Goal: Find specific page/section: Find specific page/section

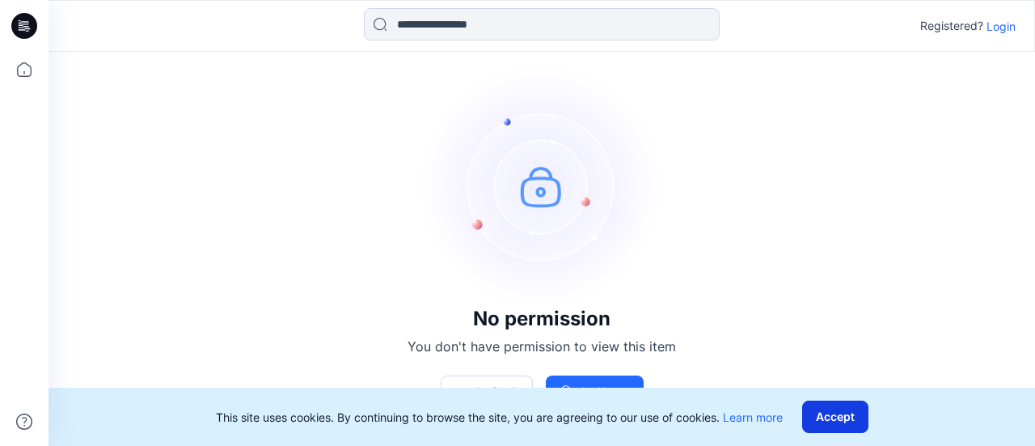
click at [826, 414] on button "Accept" at bounding box center [835, 416] width 66 height 32
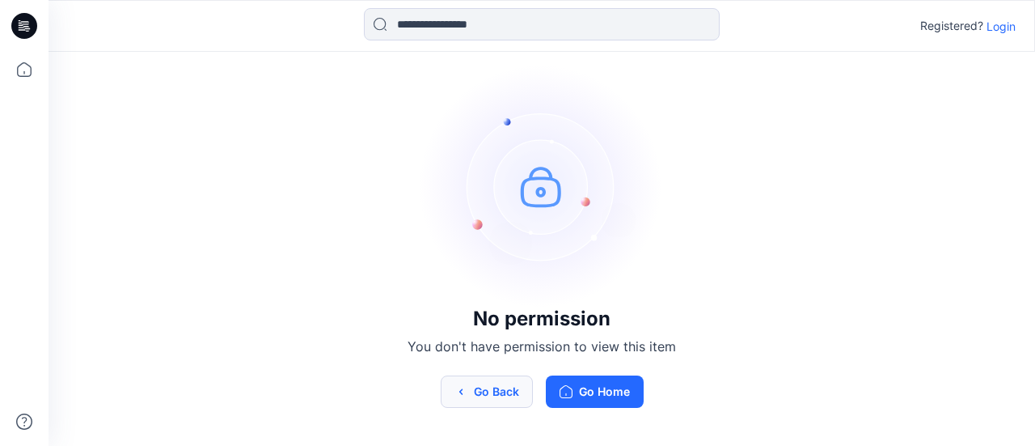
click at [475, 396] on button "Go Back" at bounding box center [487, 391] width 92 height 32
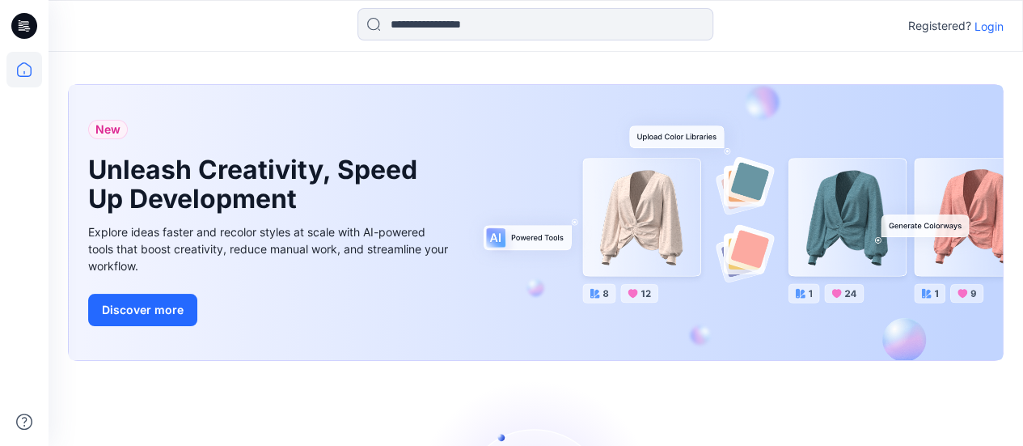
click at [976, 18] on p "Login" at bounding box center [988, 26] width 29 height 17
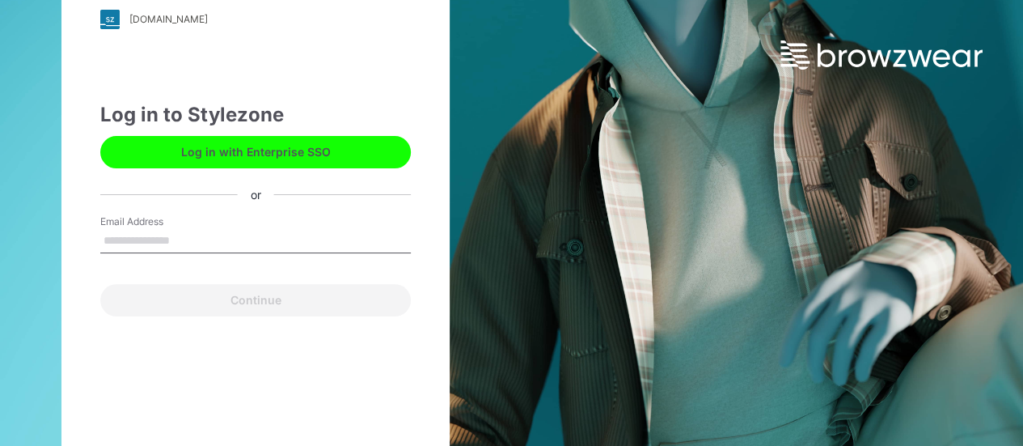
click at [186, 239] on input "Email Address" at bounding box center [255, 241] width 311 height 24
type input "**********"
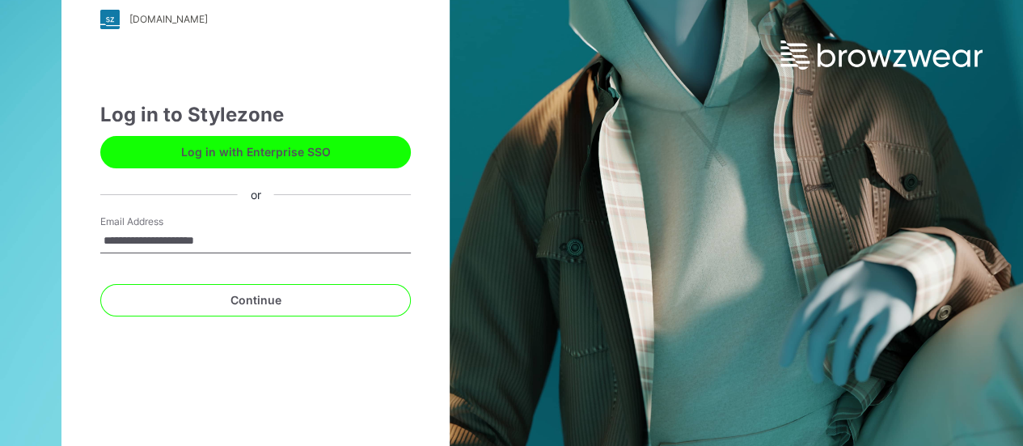
click at [100, 284] on button "Continue" at bounding box center [255, 300] width 311 height 32
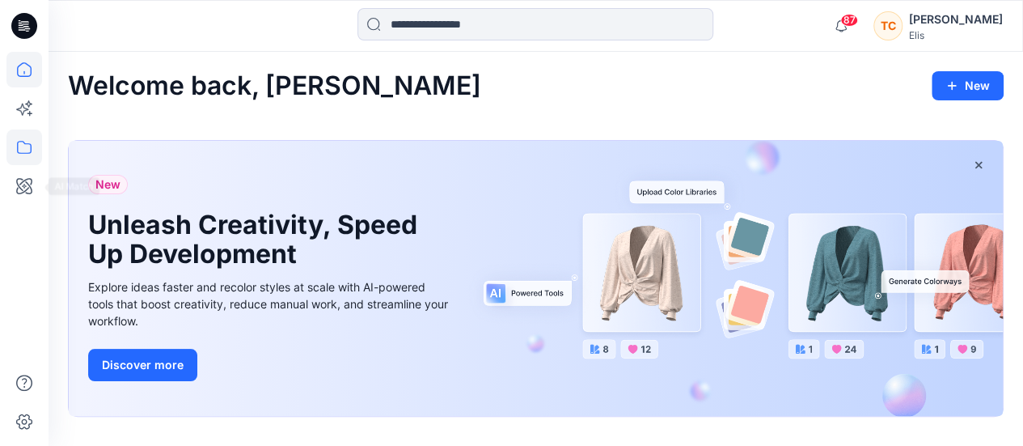
click at [8, 142] on icon at bounding box center [24, 147] width 36 height 36
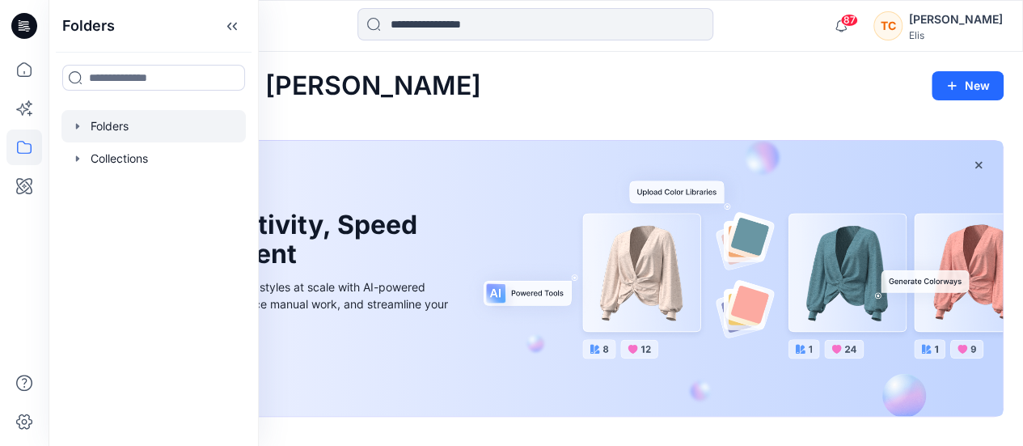
click at [136, 126] on div at bounding box center [153, 126] width 184 height 32
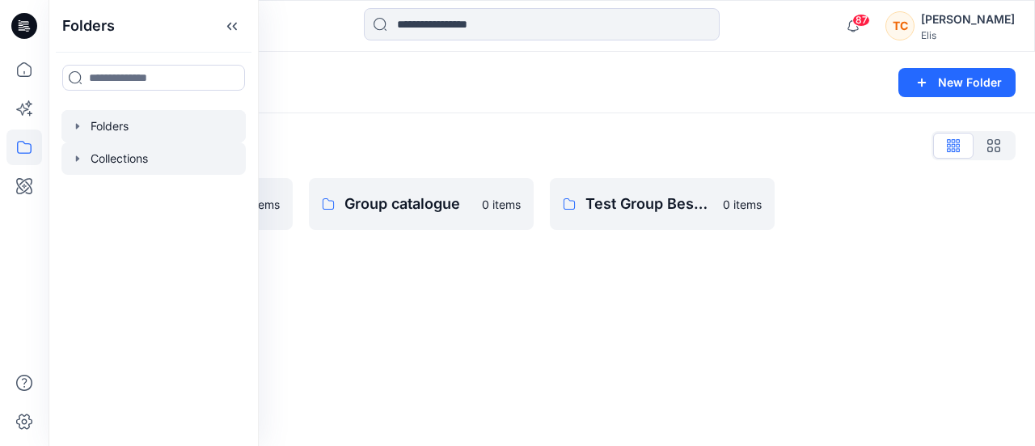
click at [104, 151] on div at bounding box center [153, 158] width 184 height 32
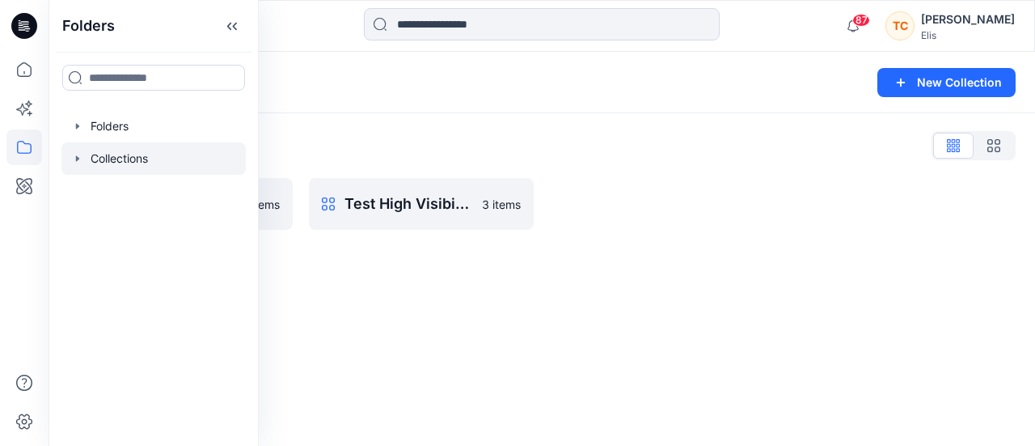
click at [572, 125] on div "Collections List Test Collection Bespoke 5 items Test High Visibility Collectio…" at bounding box center [542, 181] width 987 height 136
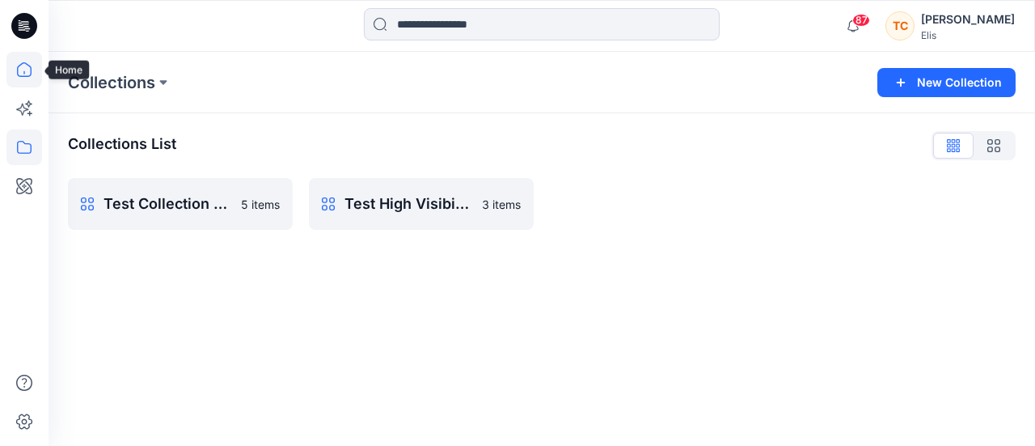
click at [13, 61] on icon at bounding box center [24, 70] width 36 height 36
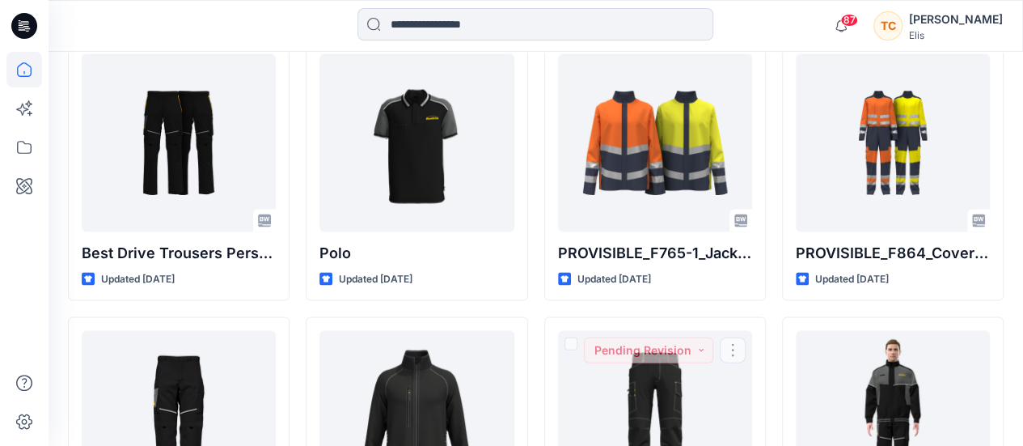
scroll to position [4672, 0]
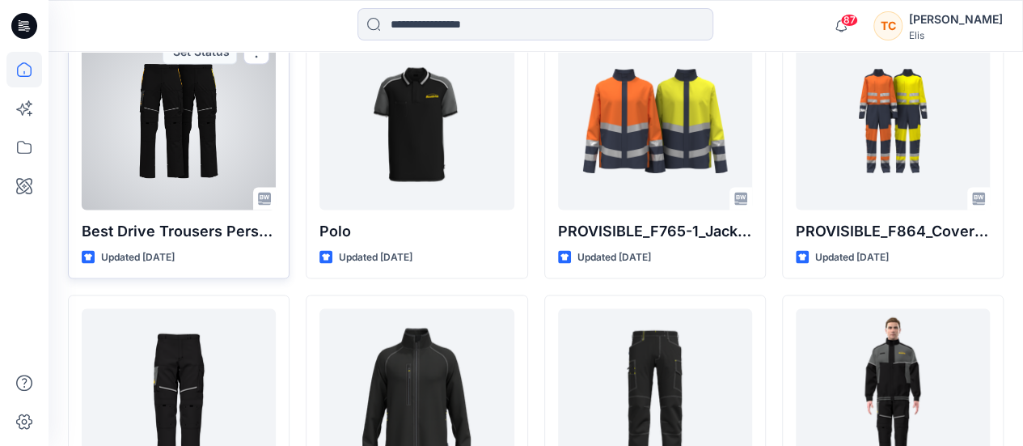
click at [188, 115] on div at bounding box center [179, 121] width 194 height 178
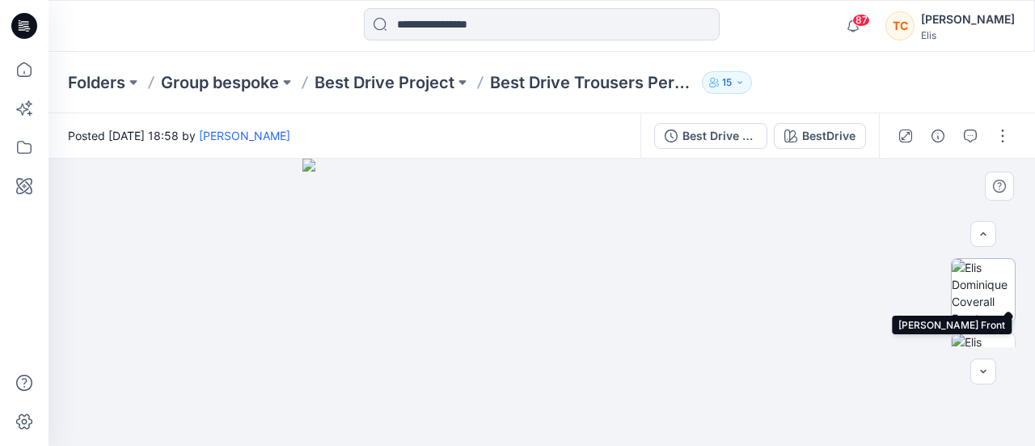
scroll to position [81, 0]
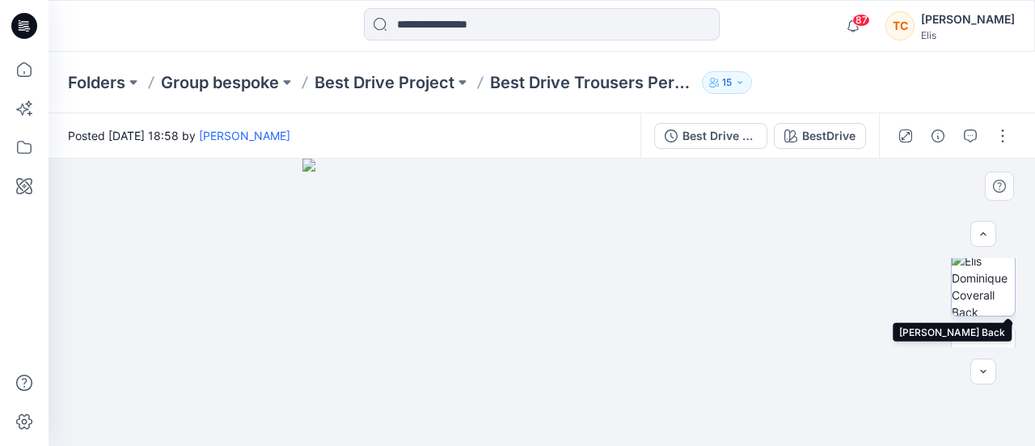
click at [973, 285] on img at bounding box center [983, 283] width 63 height 63
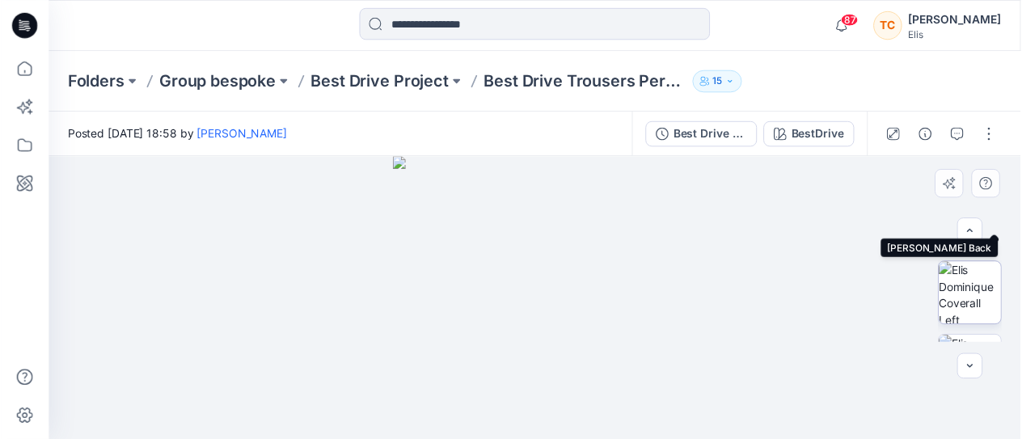
scroll to position [162, 0]
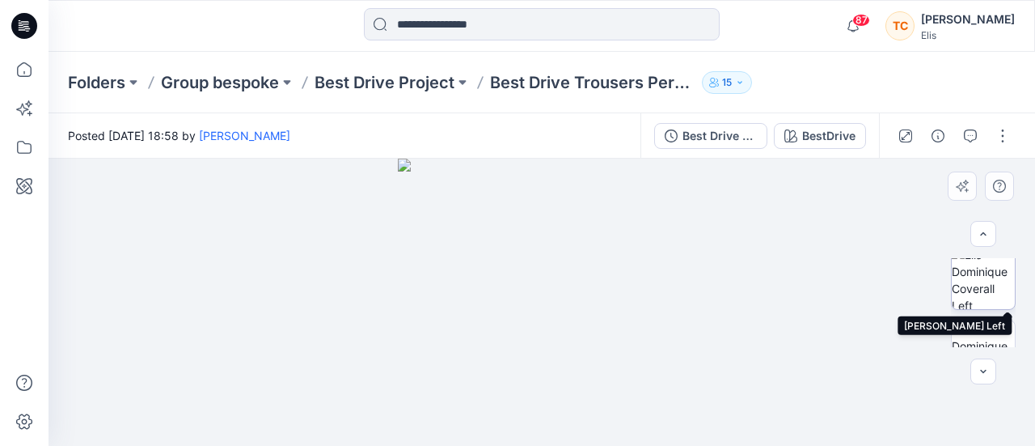
click at [974, 300] on img at bounding box center [983, 277] width 63 height 63
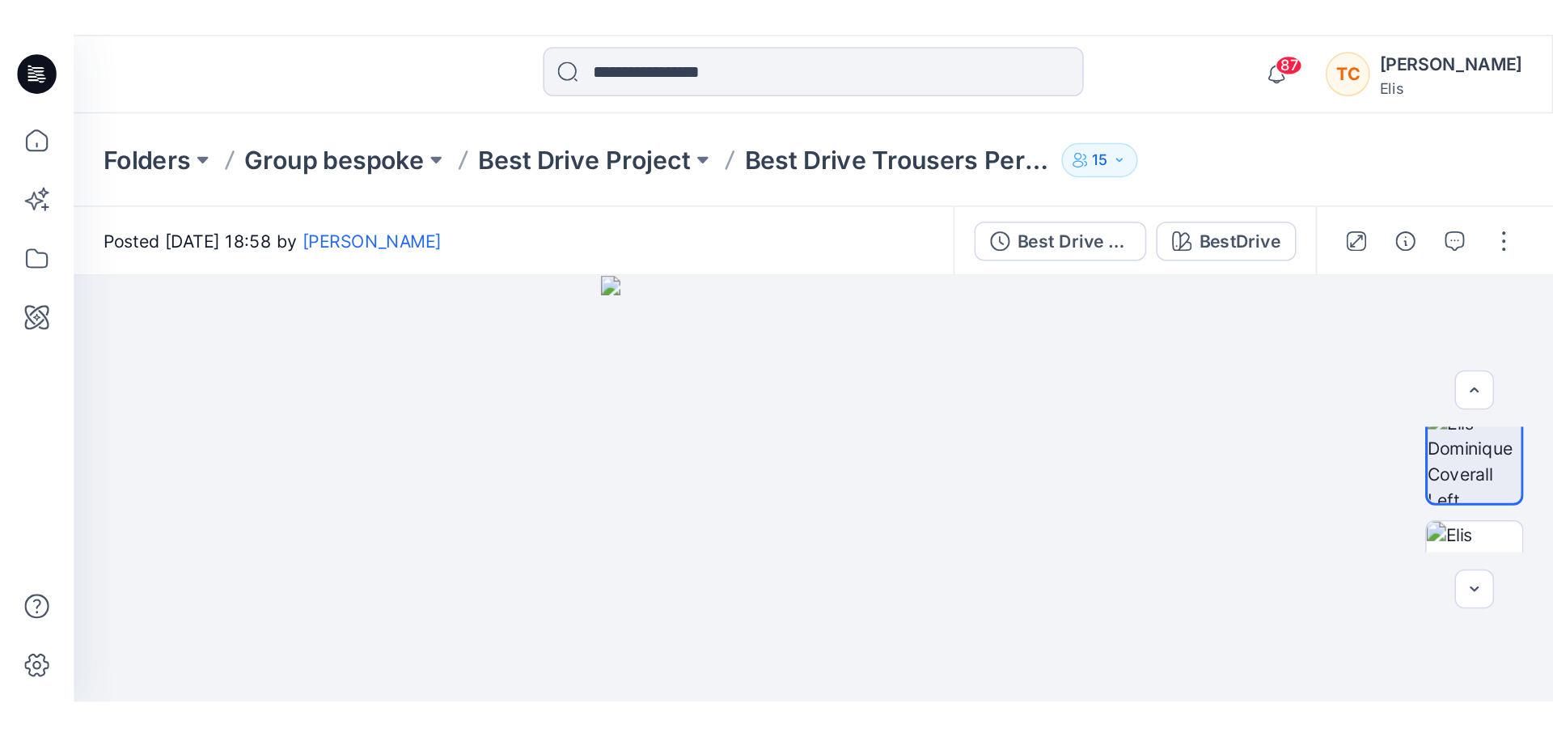
scroll to position [32, 0]
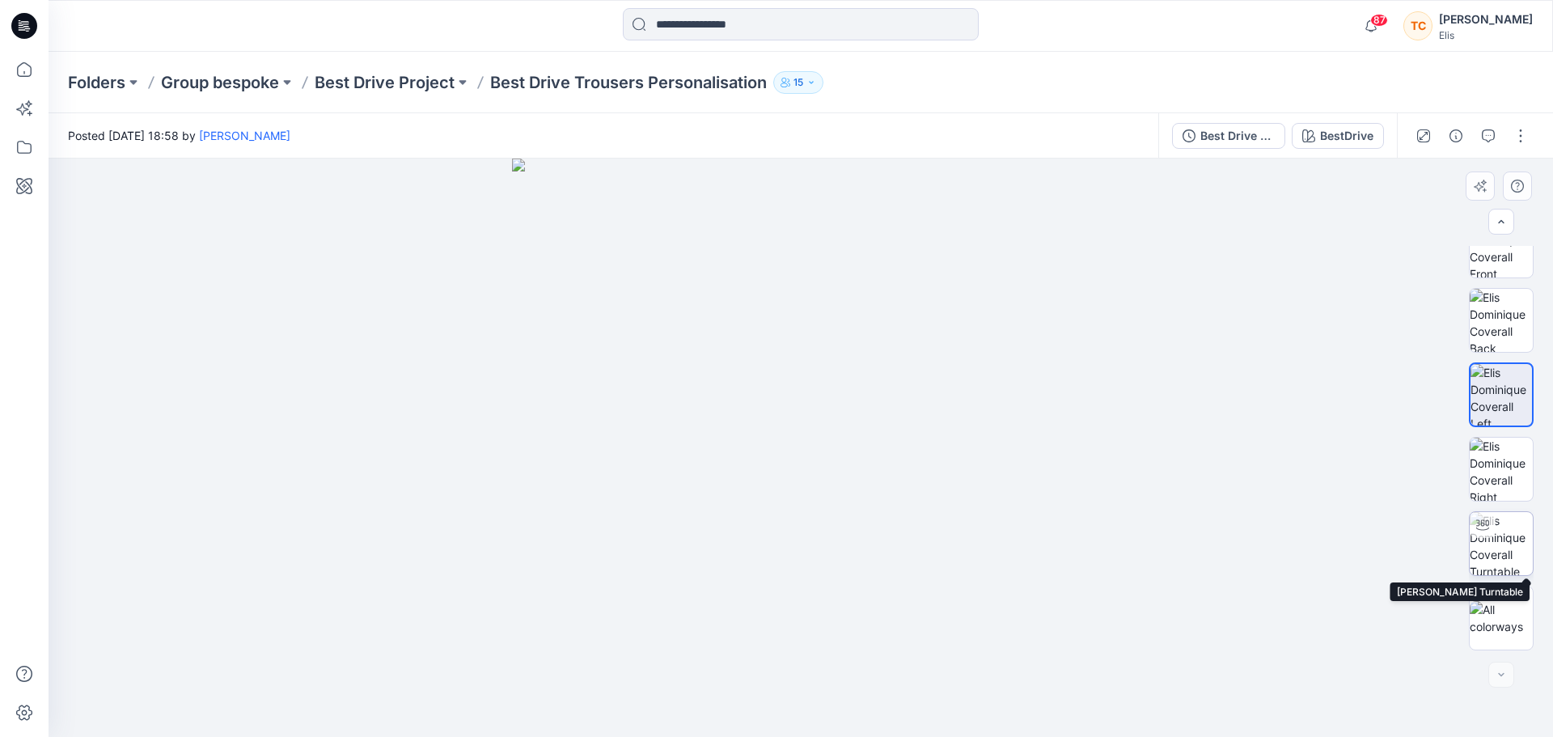
click at [1034, 445] on img at bounding box center [1500, 543] width 63 height 63
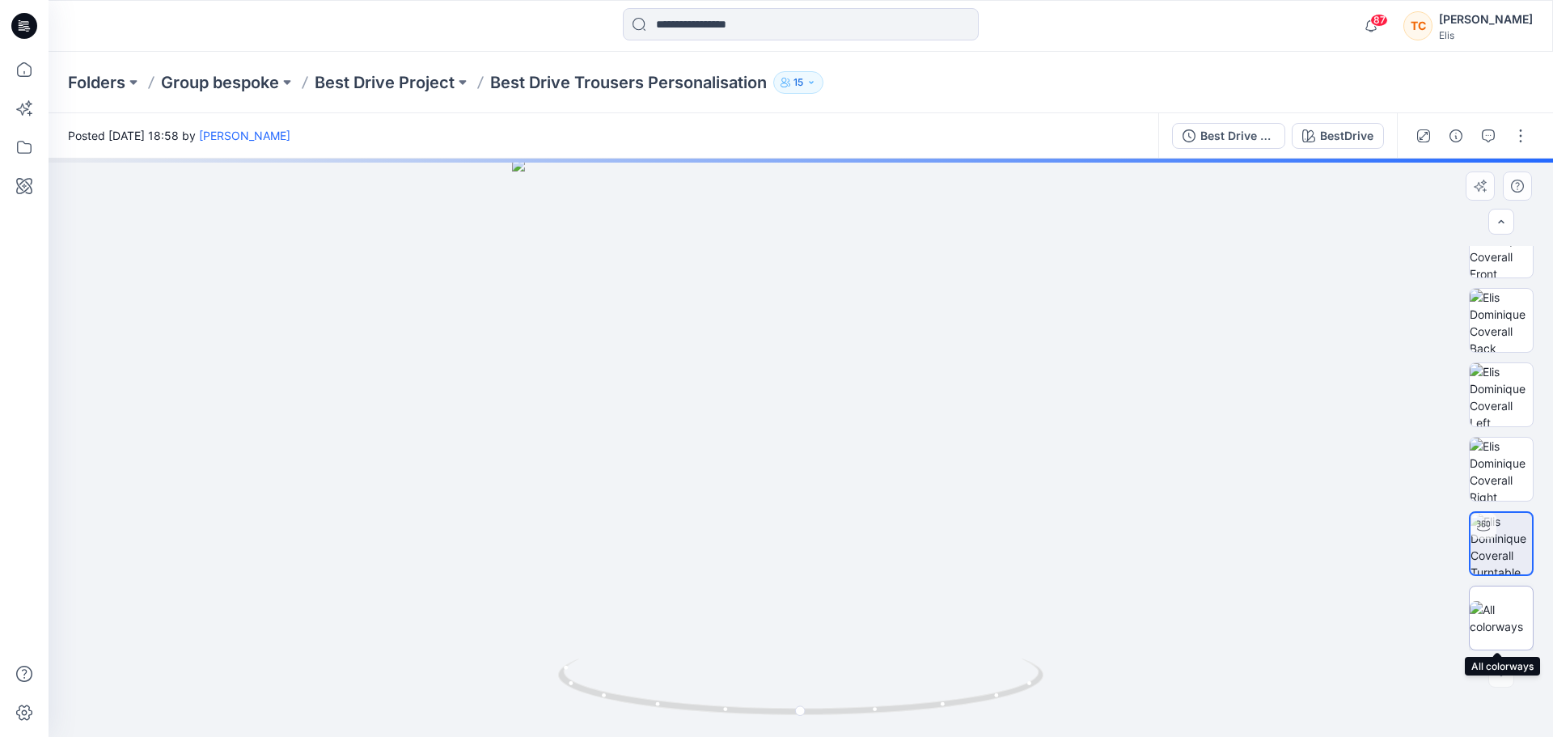
click at [1034, 445] on img at bounding box center [1500, 618] width 63 height 34
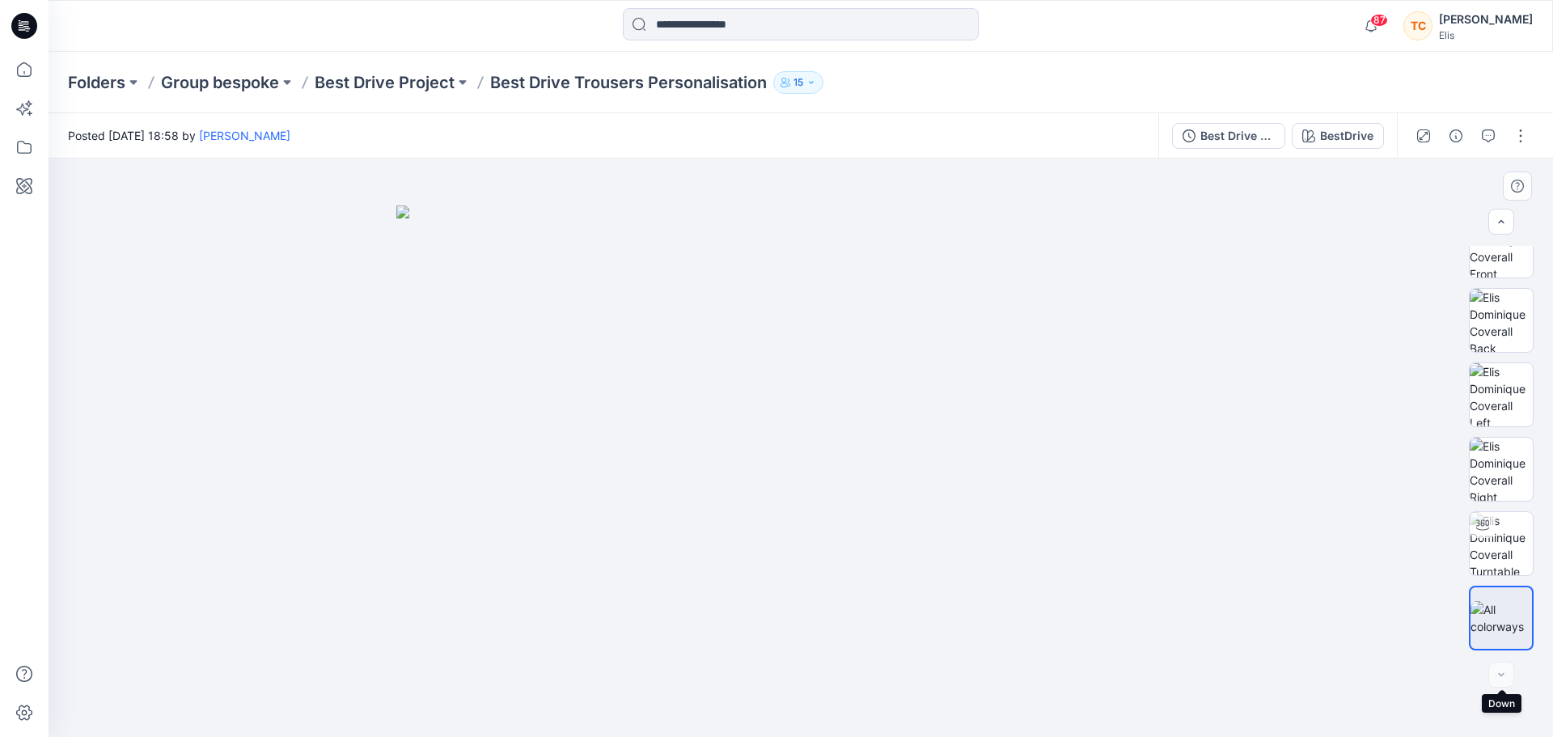
click at [1034, 445] on div at bounding box center [1501, 674] width 26 height 26
click at [694, 332] on img at bounding box center [800, 471] width 809 height 532
click at [1034, 264] on img at bounding box center [1500, 245] width 63 height 63
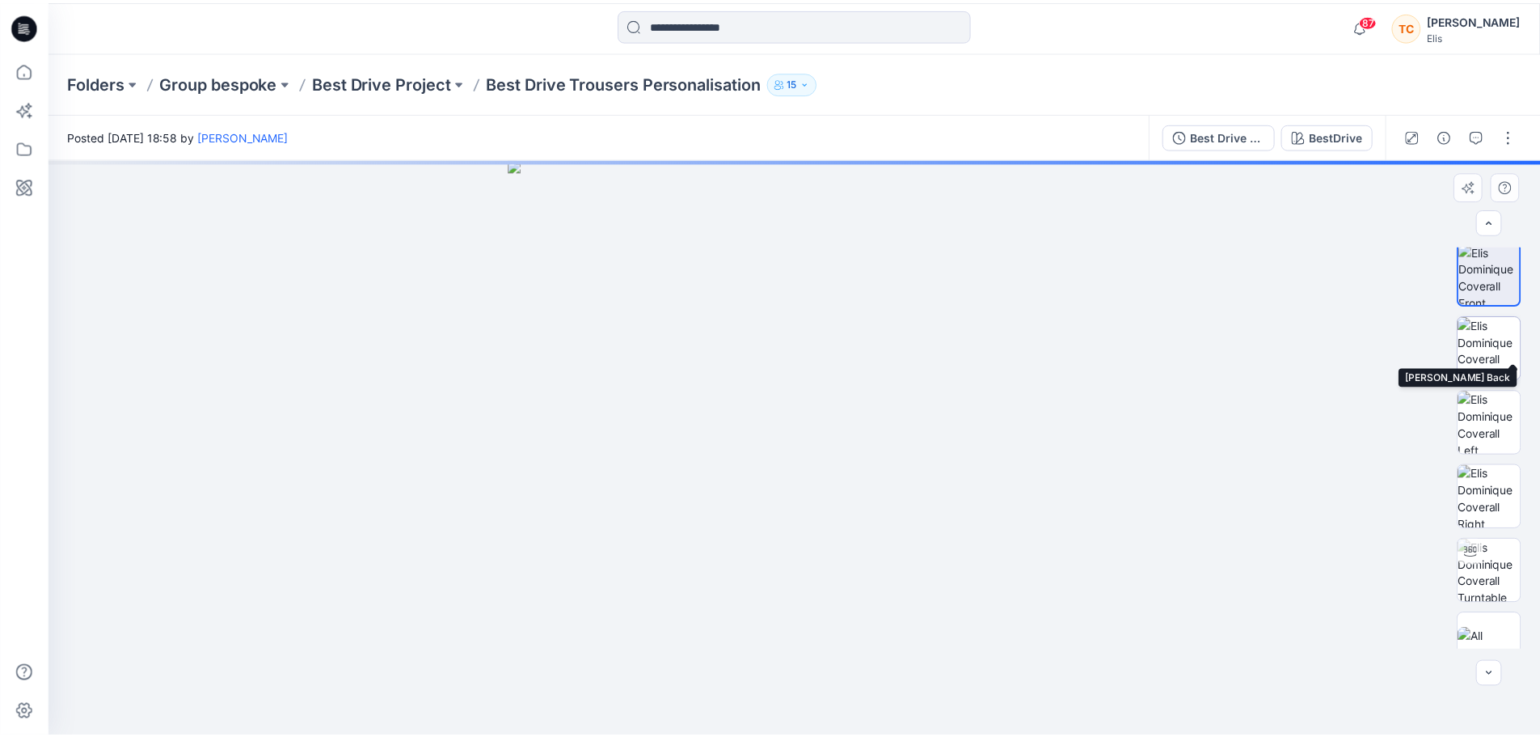
scroll to position [0, 0]
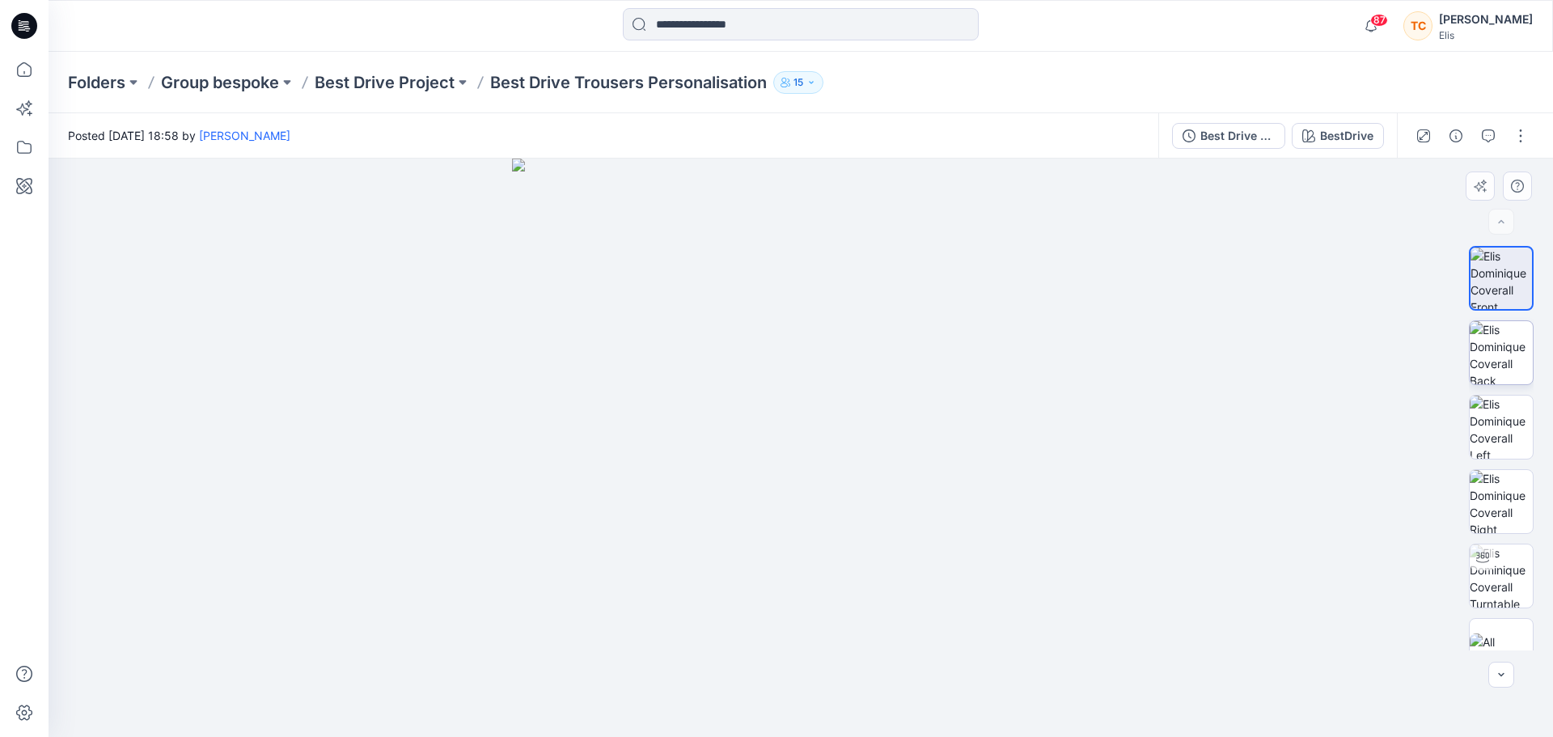
click at [1034, 353] on img at bounding box center [1500, 352] width 63 height 63
click at [1034, 442] on img at bounding box center [1500, 426] width 63 height 63
click at [446, 79] on p "Best Drive Project" at bounding box center [385, 82] width 140 height 23
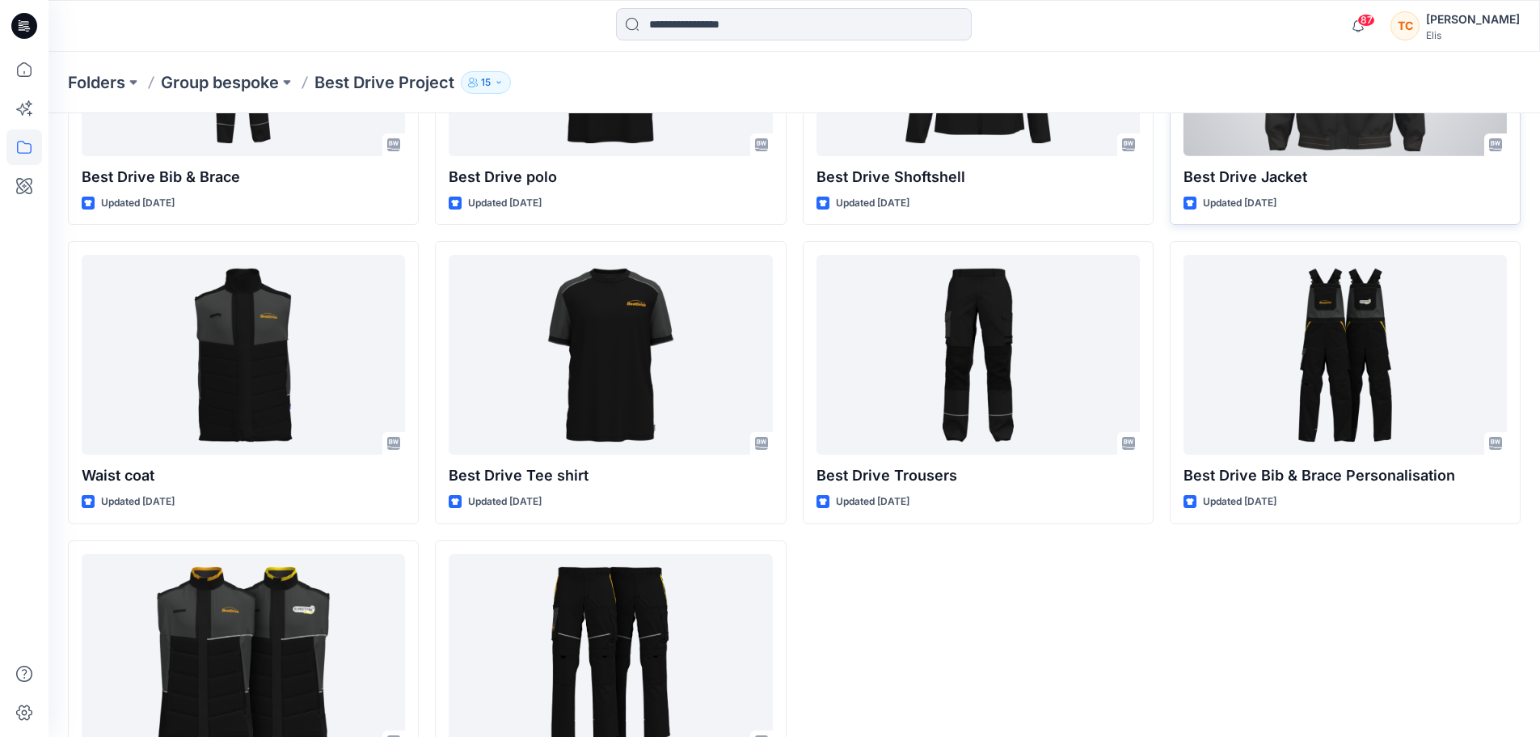
scroll to position [642, 0]
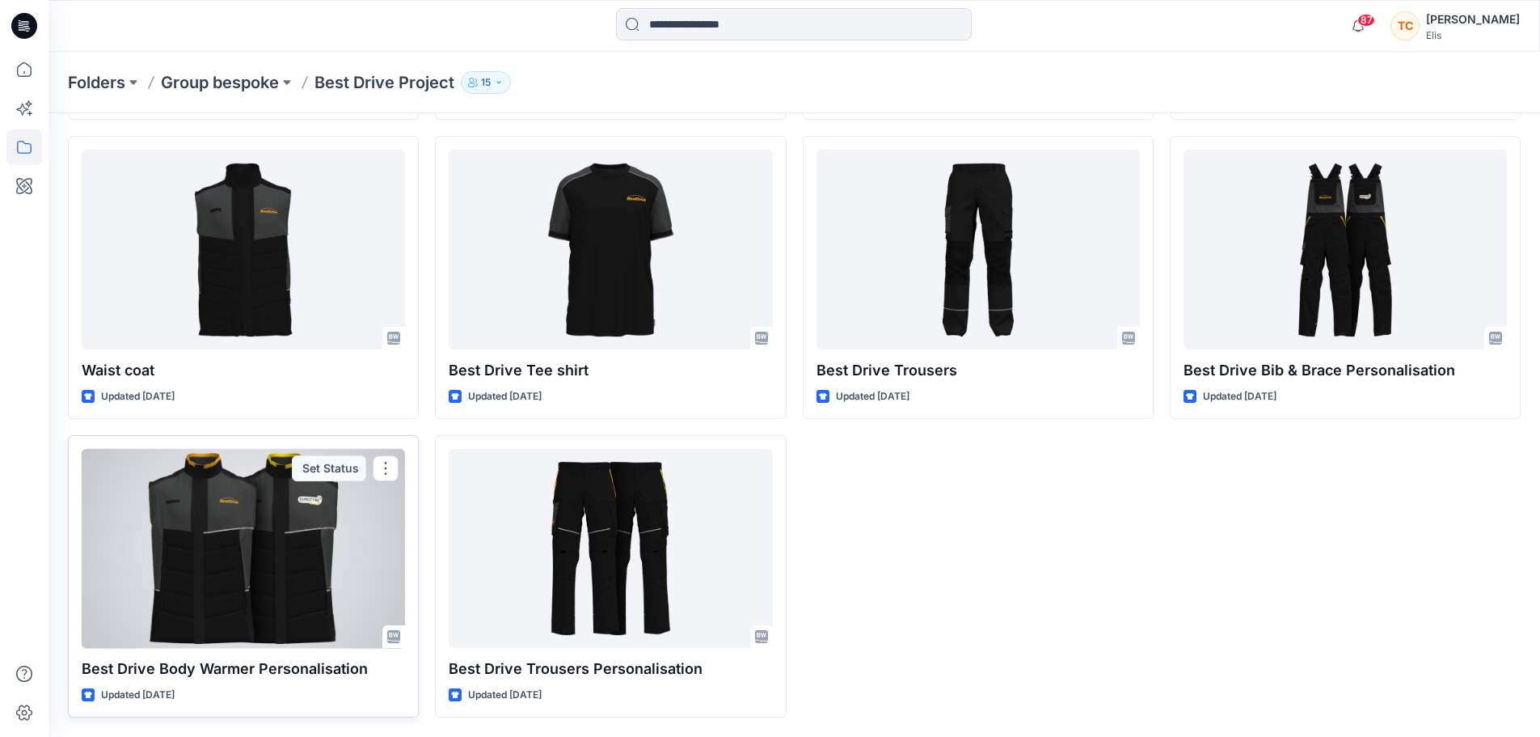
click at [311, 445] on div at bounding box center [243, 549] width 323 height 200
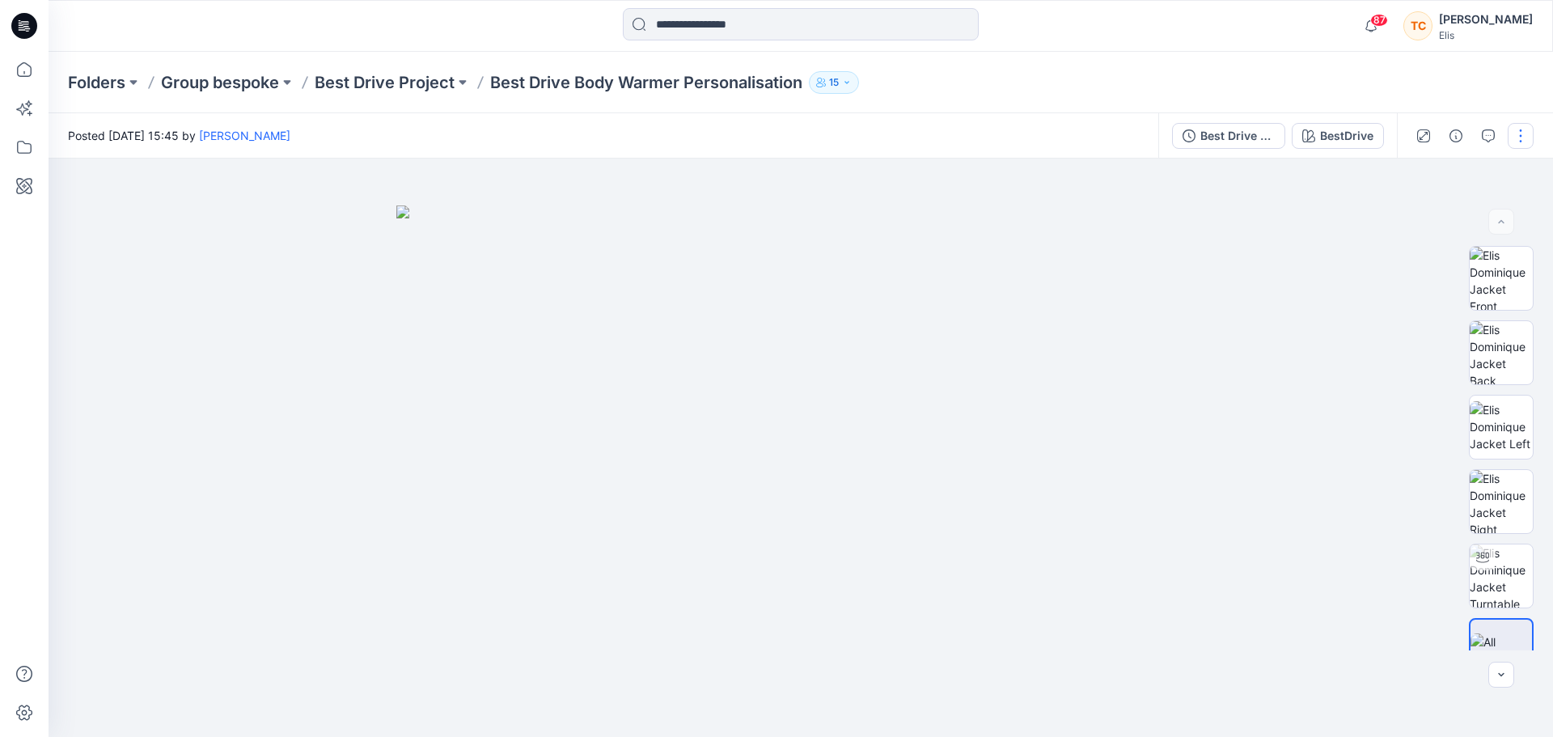
click at [1034, 128] on button "button" at bounding box center [1520, 136] width 26 height 26
click at [1034, 294] on button "View" at bounding box center [1452, 300] width 149 height 30
